Goal: Task Accomplishment & Management: Use online tool/utility

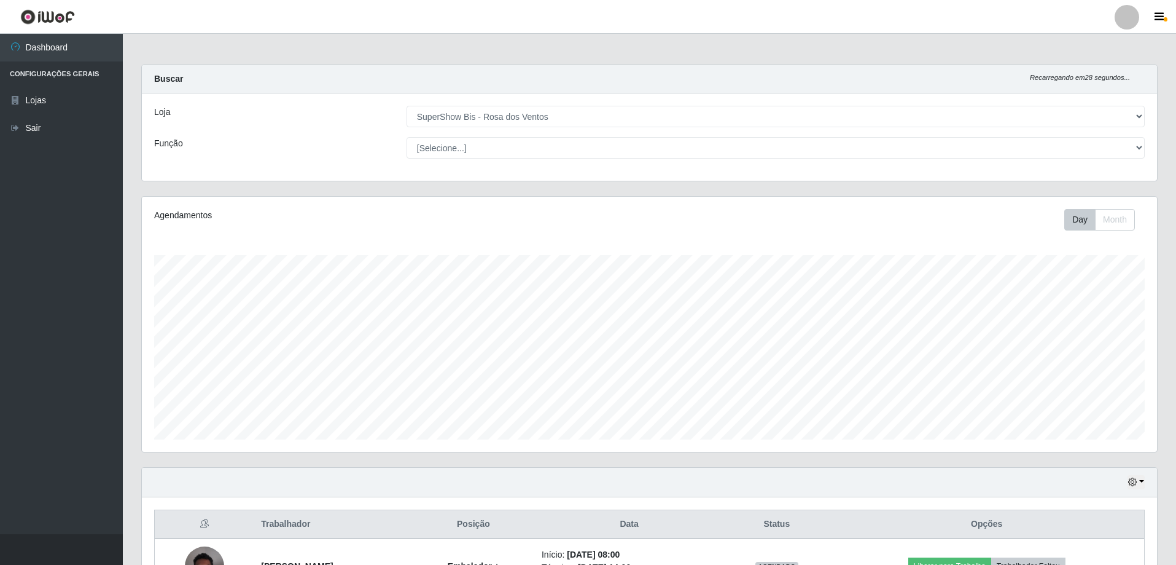
select select "60"
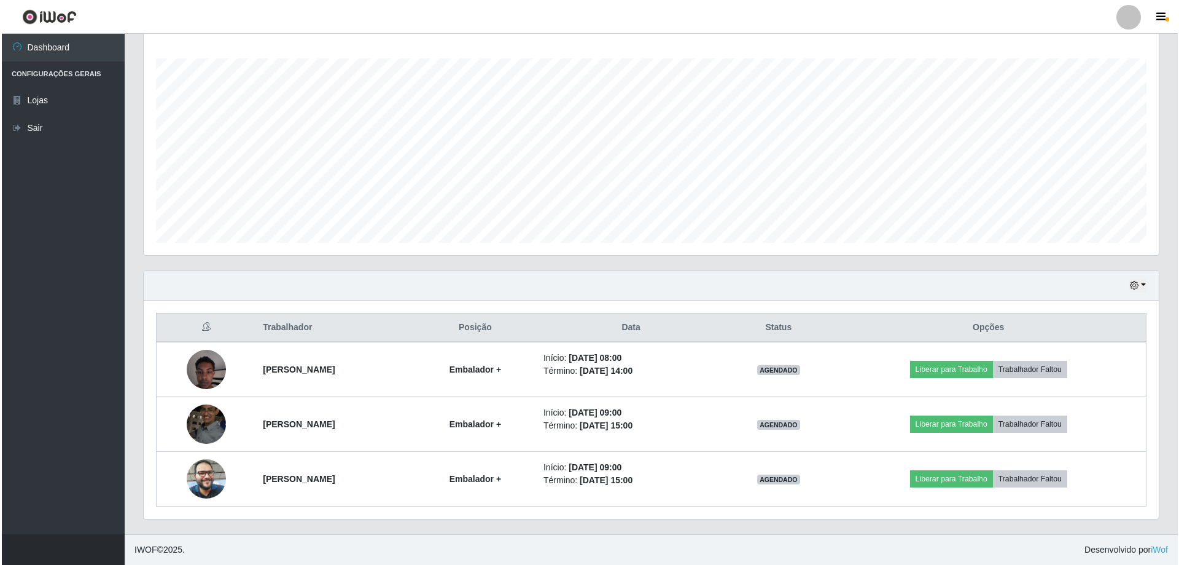
scroll to position [255, 1015]
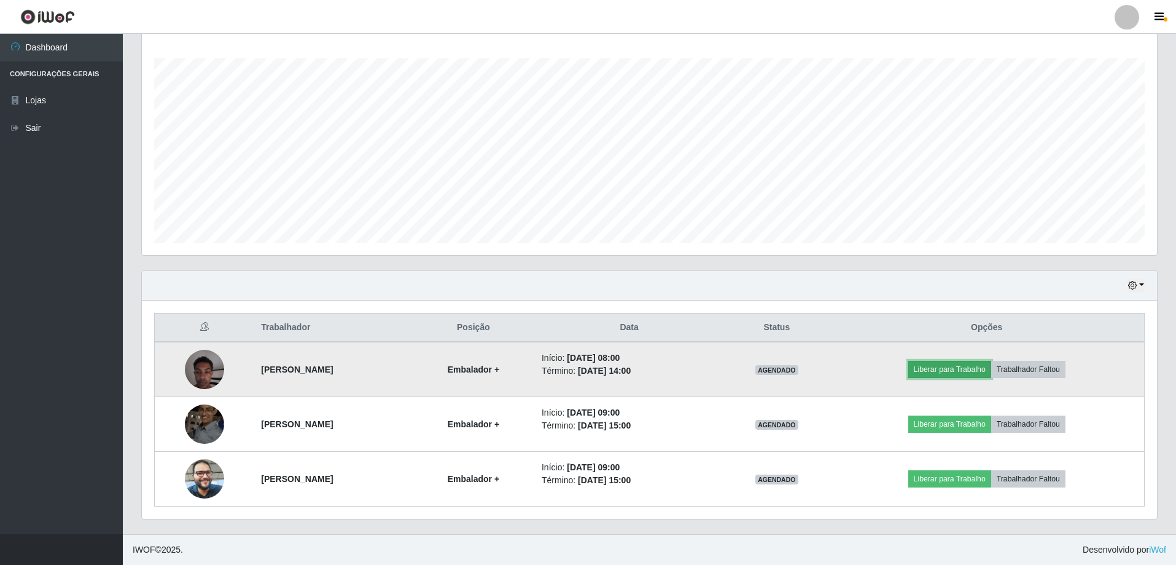
click at [952, 369] on button "Liberar para Trabalho" at bounding box center [950, 369] width 83 height 17
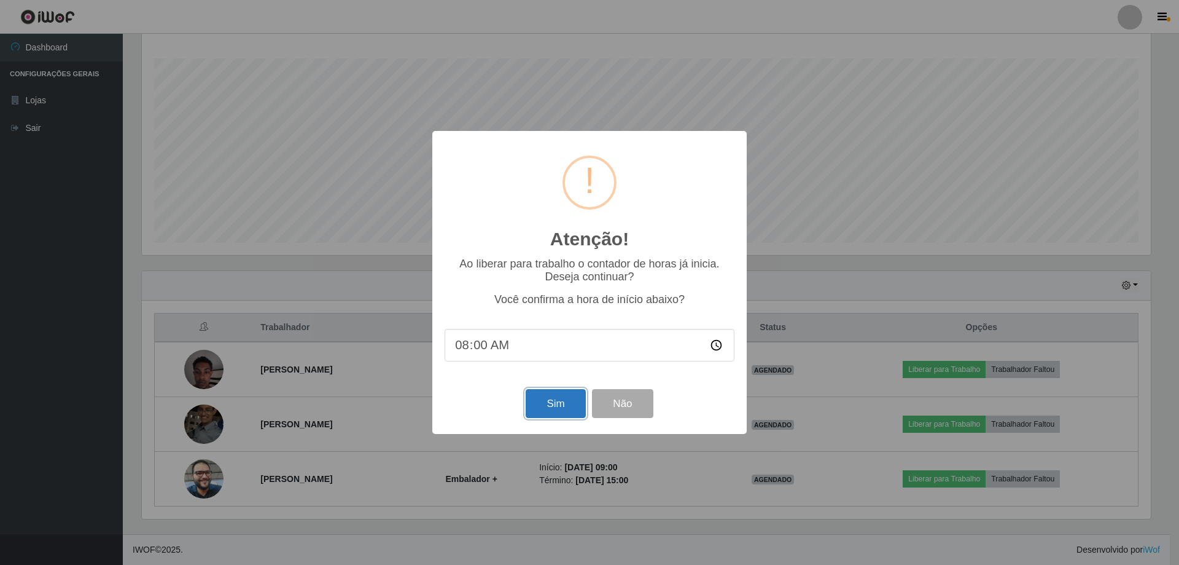
click at [559, 415] on button "Sim" at bounding box center [556, 403] width 60 height 29
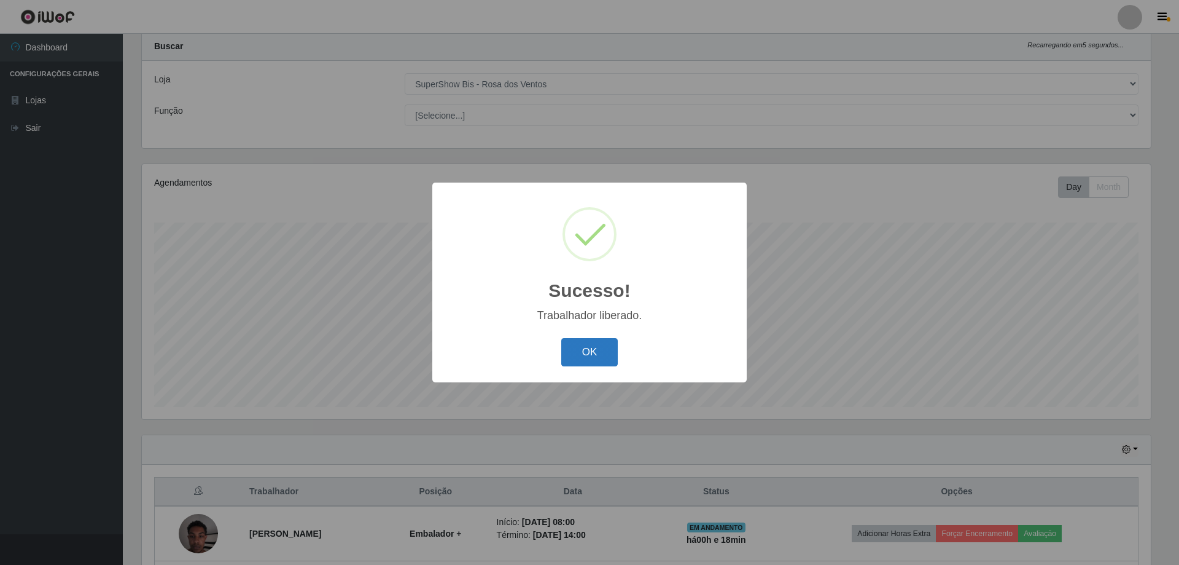
click at [591, 354] on button "OK" at bounding box center [589, 352] width 57 height 29
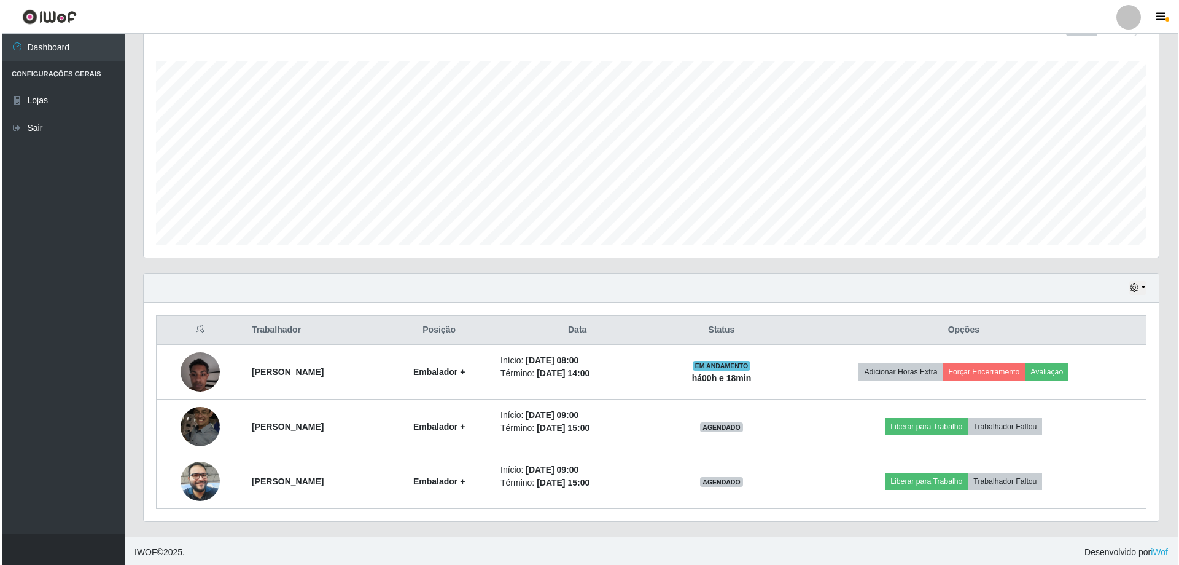
scroll to position [197, 0]
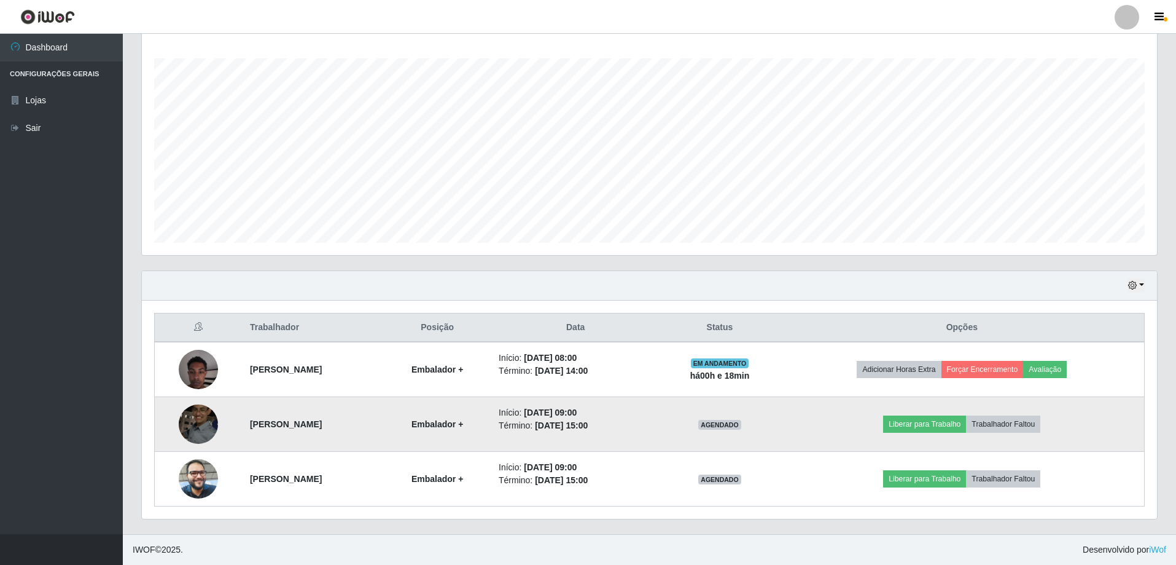
click at [190, 422] on img at bounding box center [198, 423] width 39 height 52
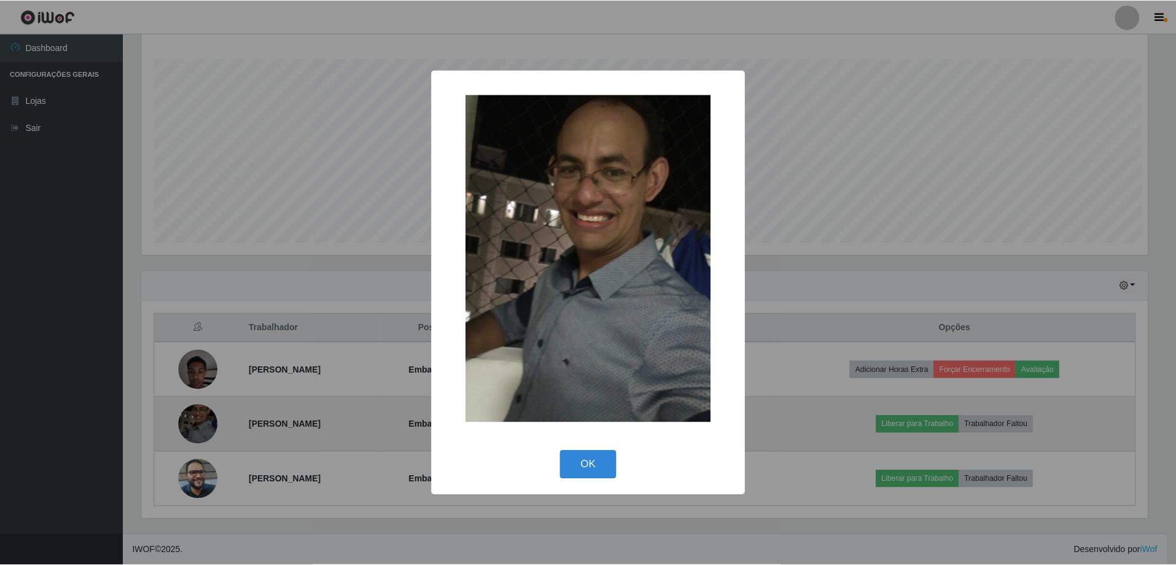
scroll to position [255, 1009]
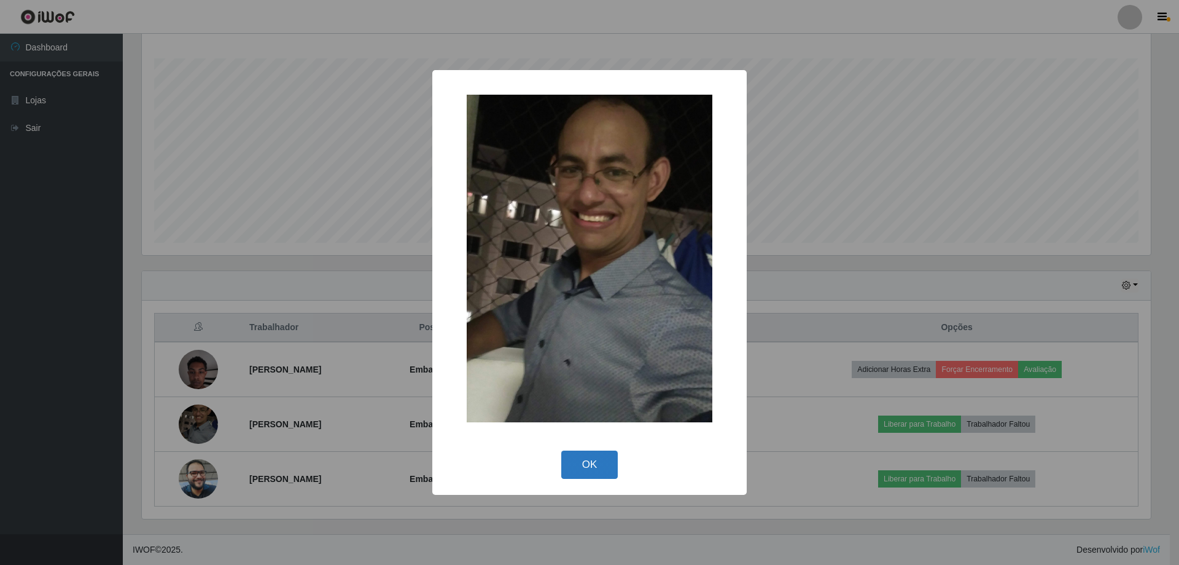
click at [587, 465] on button "OK" at bounding box center [589, 464] width 57 height 29
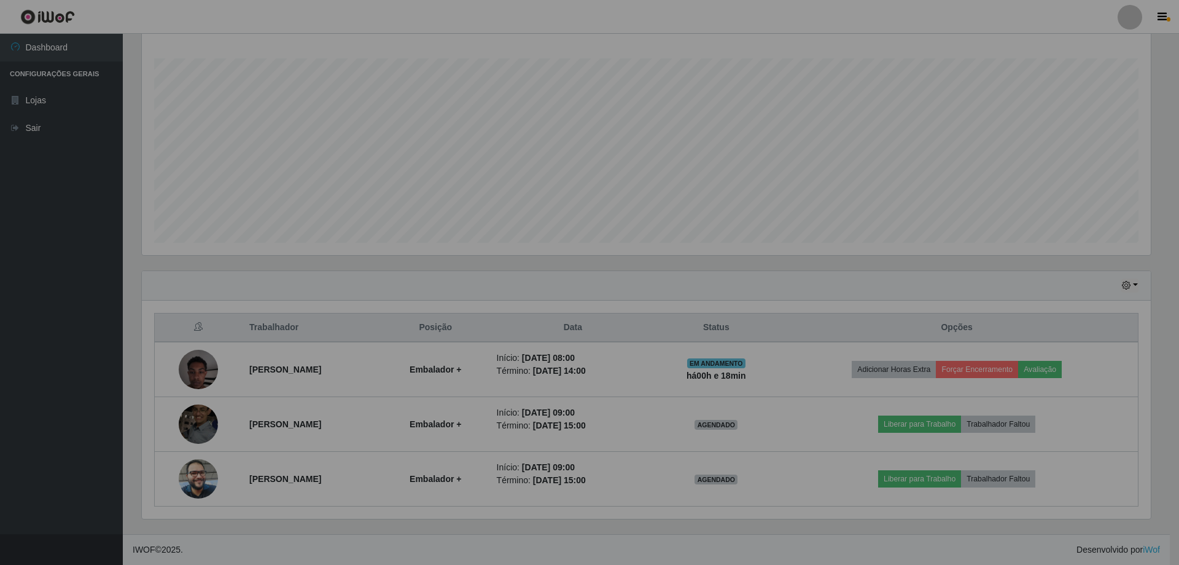
scroll to position [255, 1015]
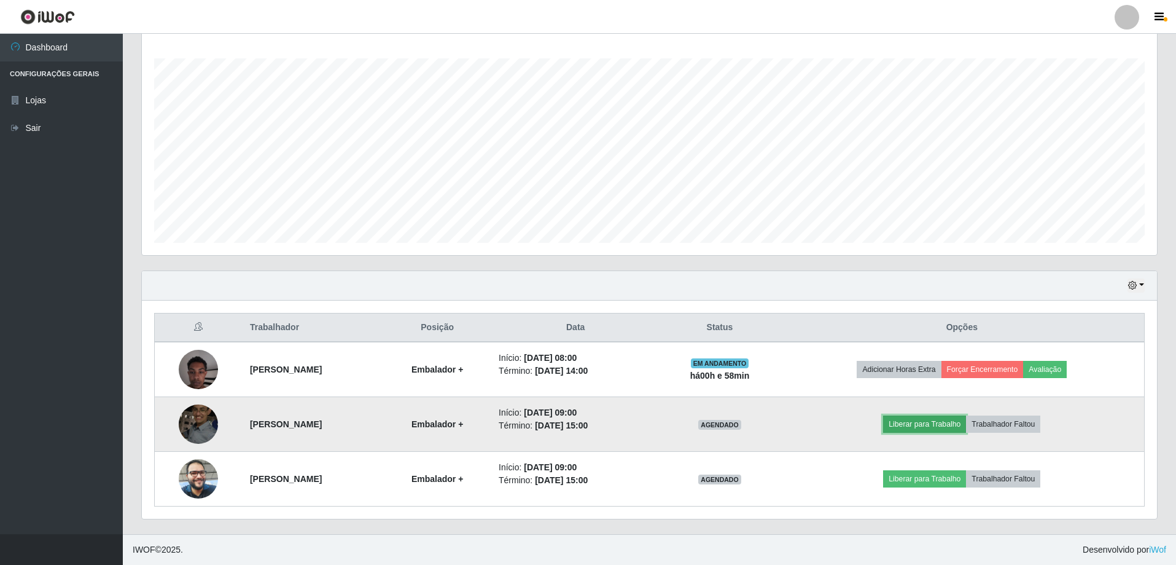
click at [942, 429] on button "Liberar para Trabalho" at bounding box center [924, 423] width 83 height 17
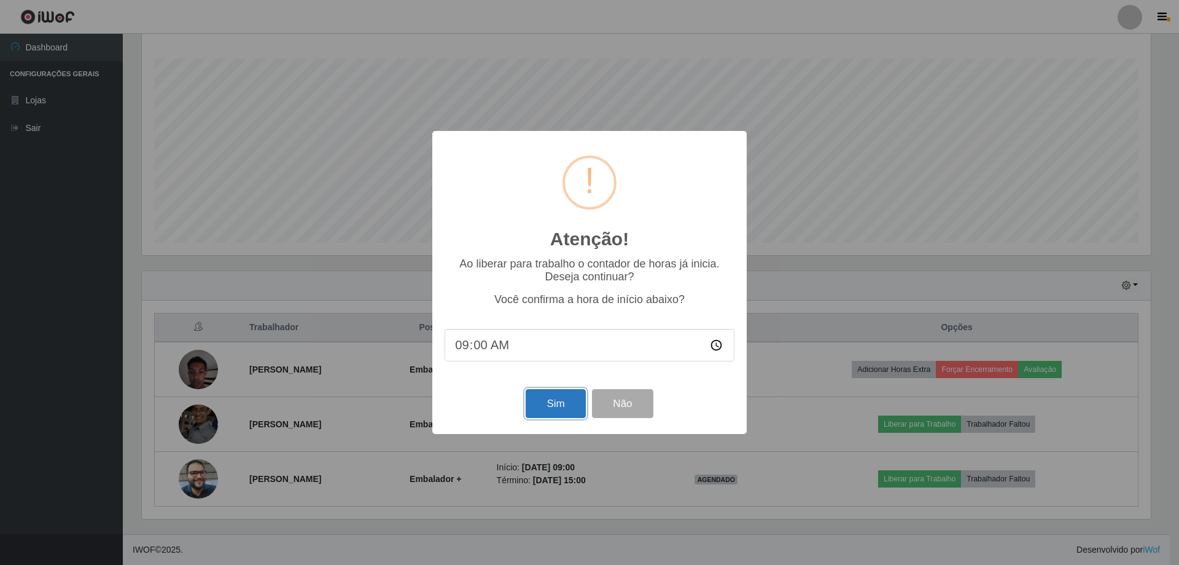
click at [551, 408] on button "Sim" at bounding box center [556, 403] width 60 height 29
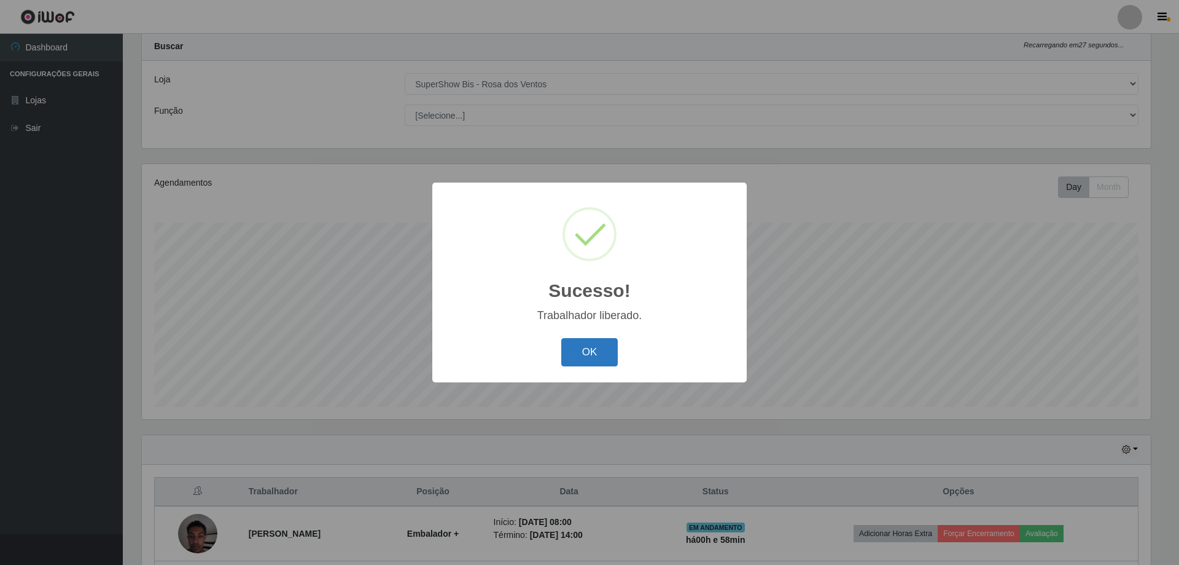
click at [601, 359] on button "OK" at bounding box center [589, 352] width 57 height 29
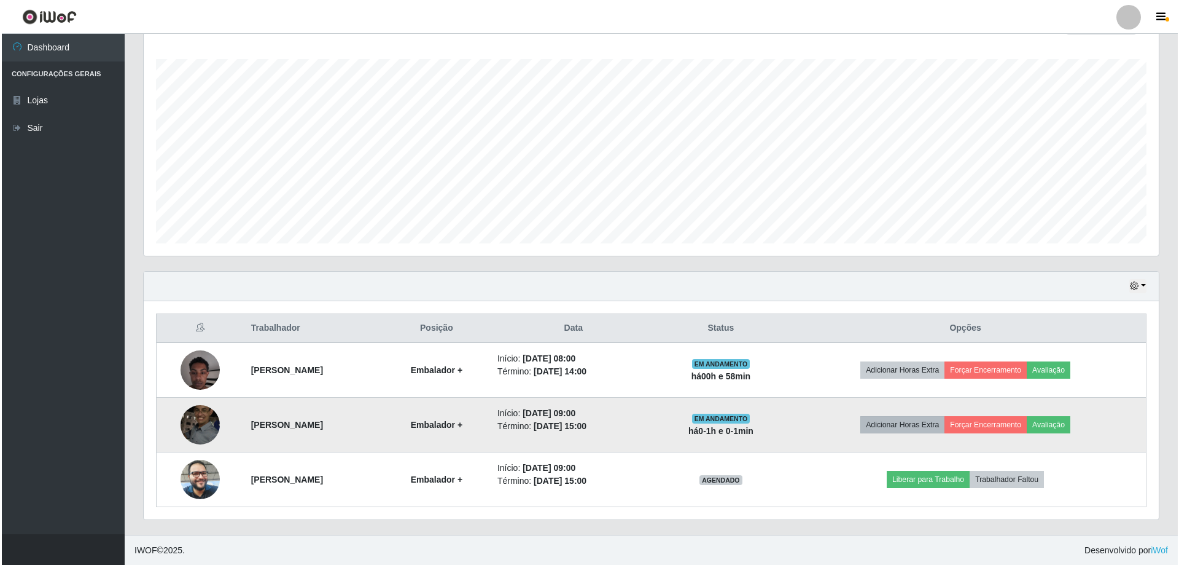
scroll to position [197, 0]
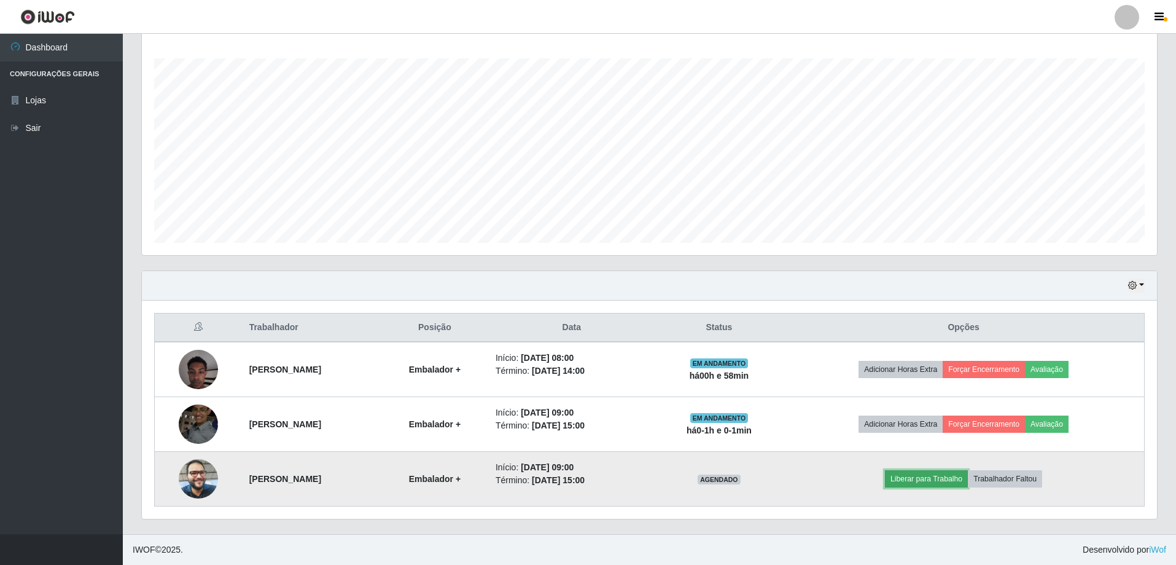
click at [945, 487] on button "Liberar para Trabalho" at bounding box center [926, 478] width 83 height 17
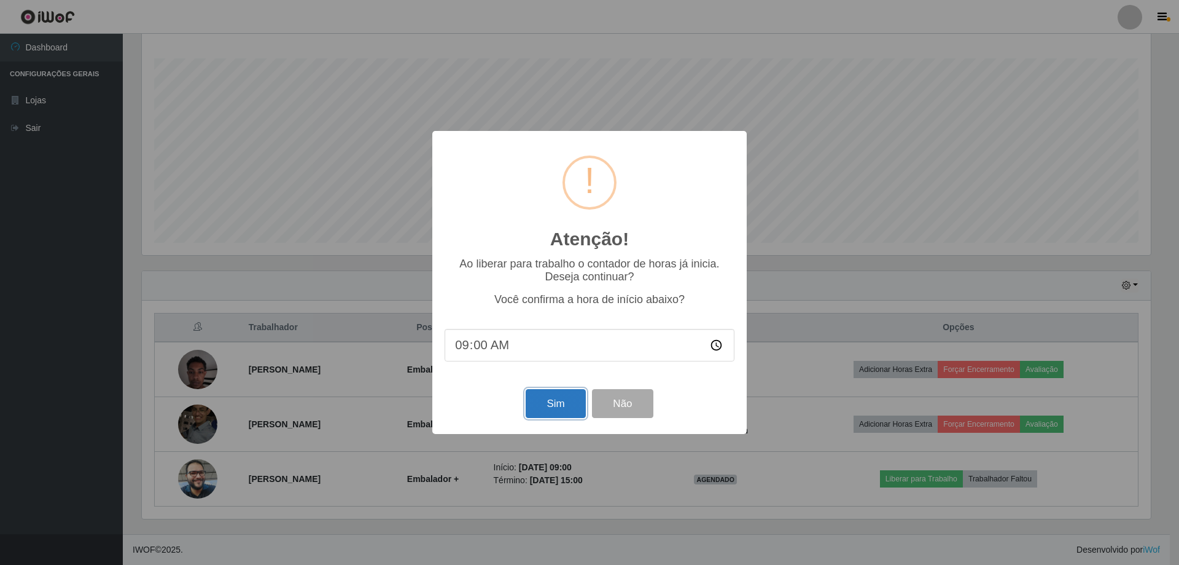
click at [539, 411] on button "Sim" at bounding box center [556, 403] width 60 height 29
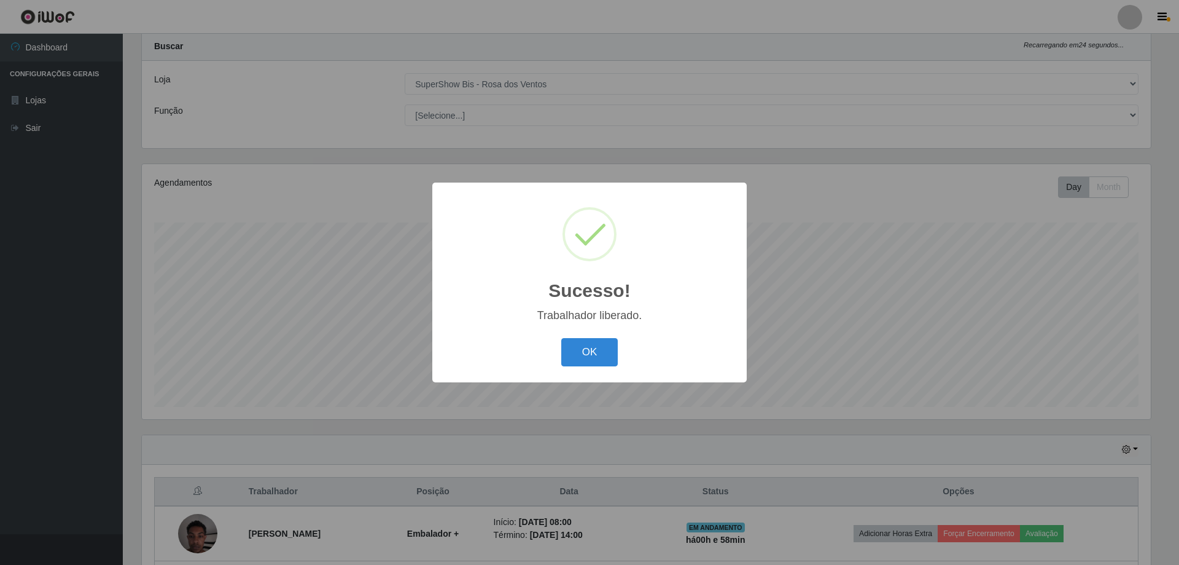
drag, startPoint x: 570, startPoint y: 348, endPoint x: 575, endPoint y: 358, distance: 11.5
click at [571, 347] on button "OK" at bounding box center [589, 352] width 57 height 29
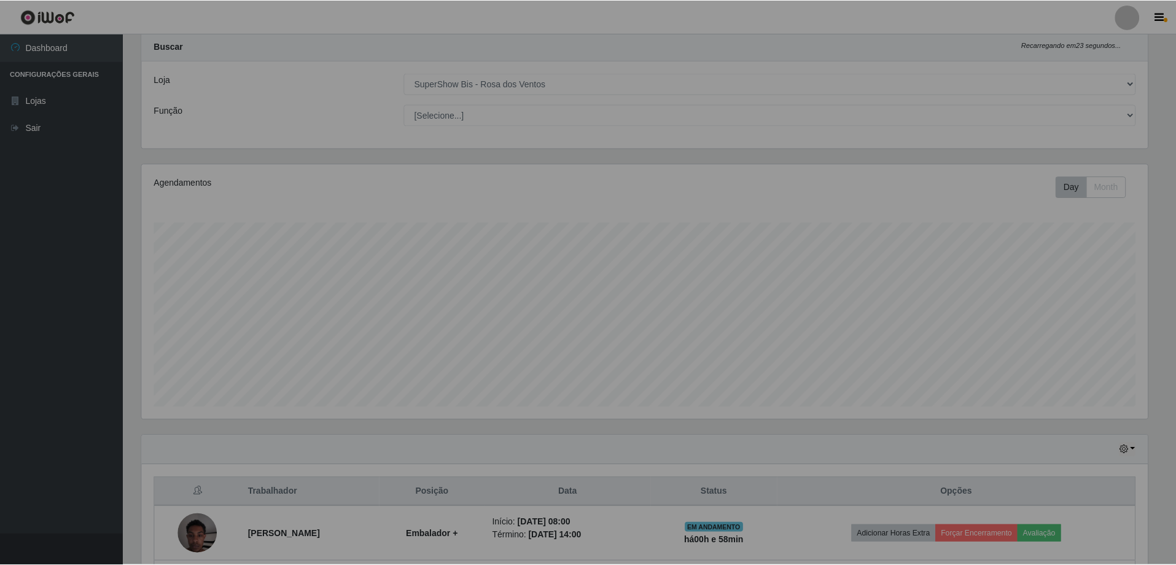
scroll to position [255, 1015]
